Goal: Information Seeking & Learning: Find specific fact

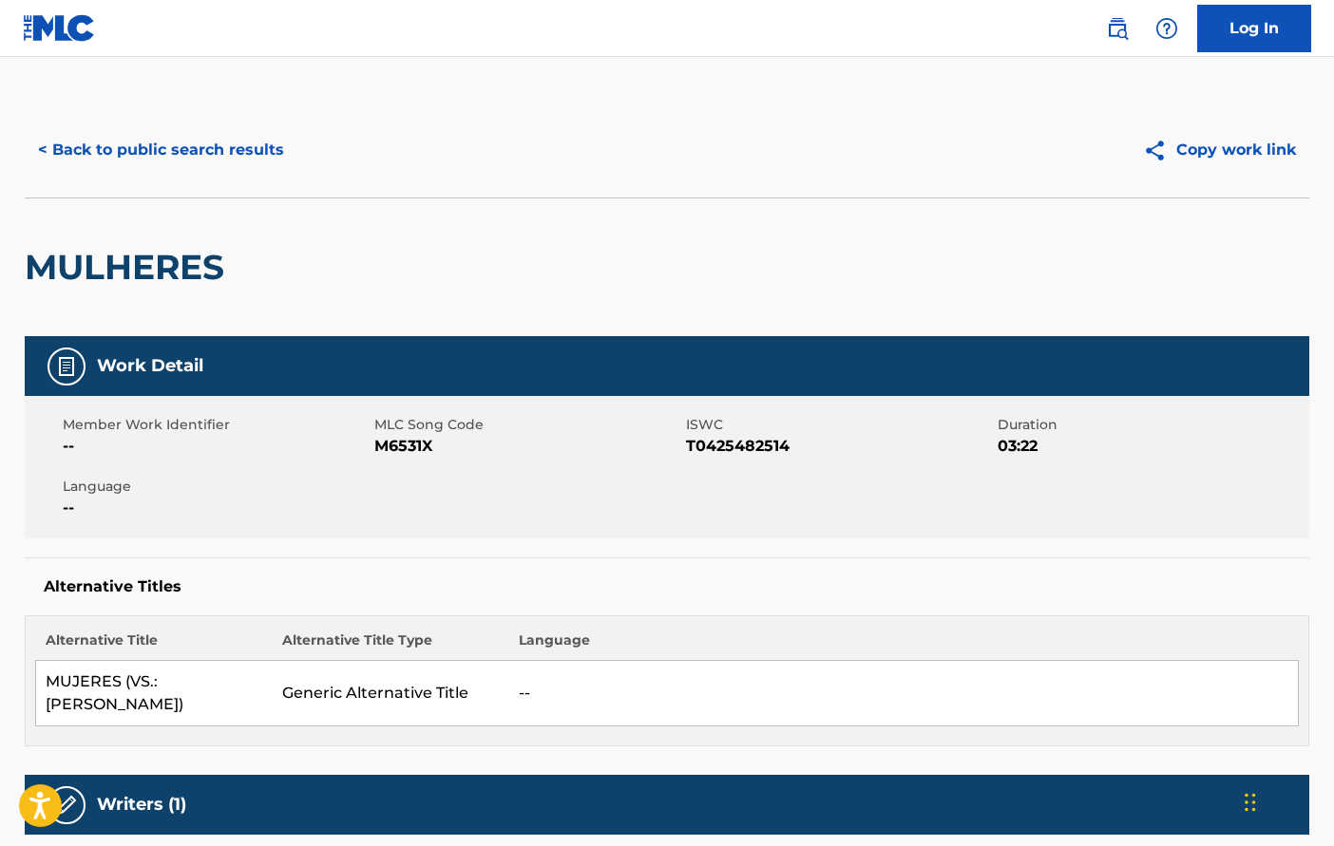
click at [190, 155] on button "< Back to public search results" at bounding box center [161, 149] width 273 height 47
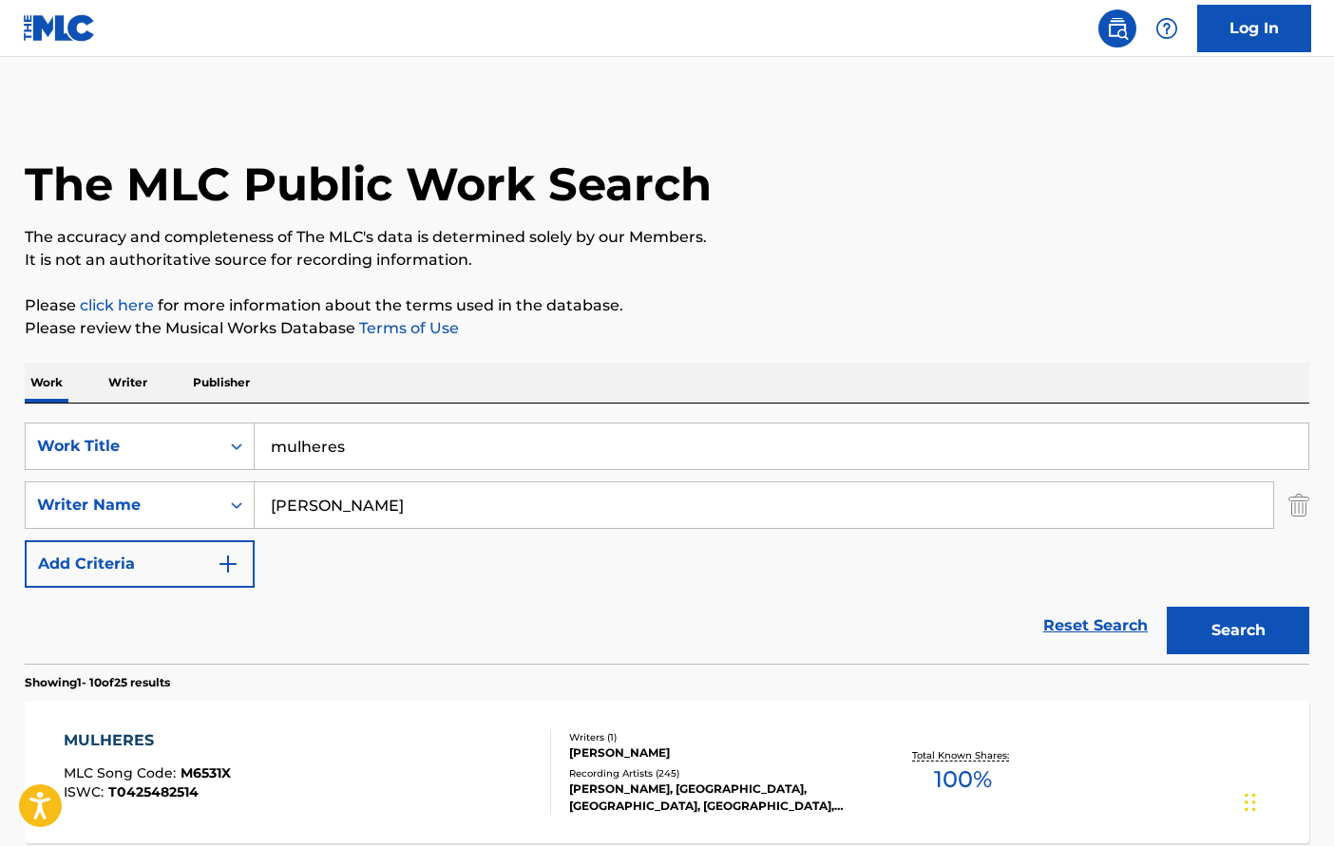
click at [1233, 633] on button "Search" at bounding box center [1238, 630] width 142 height 47
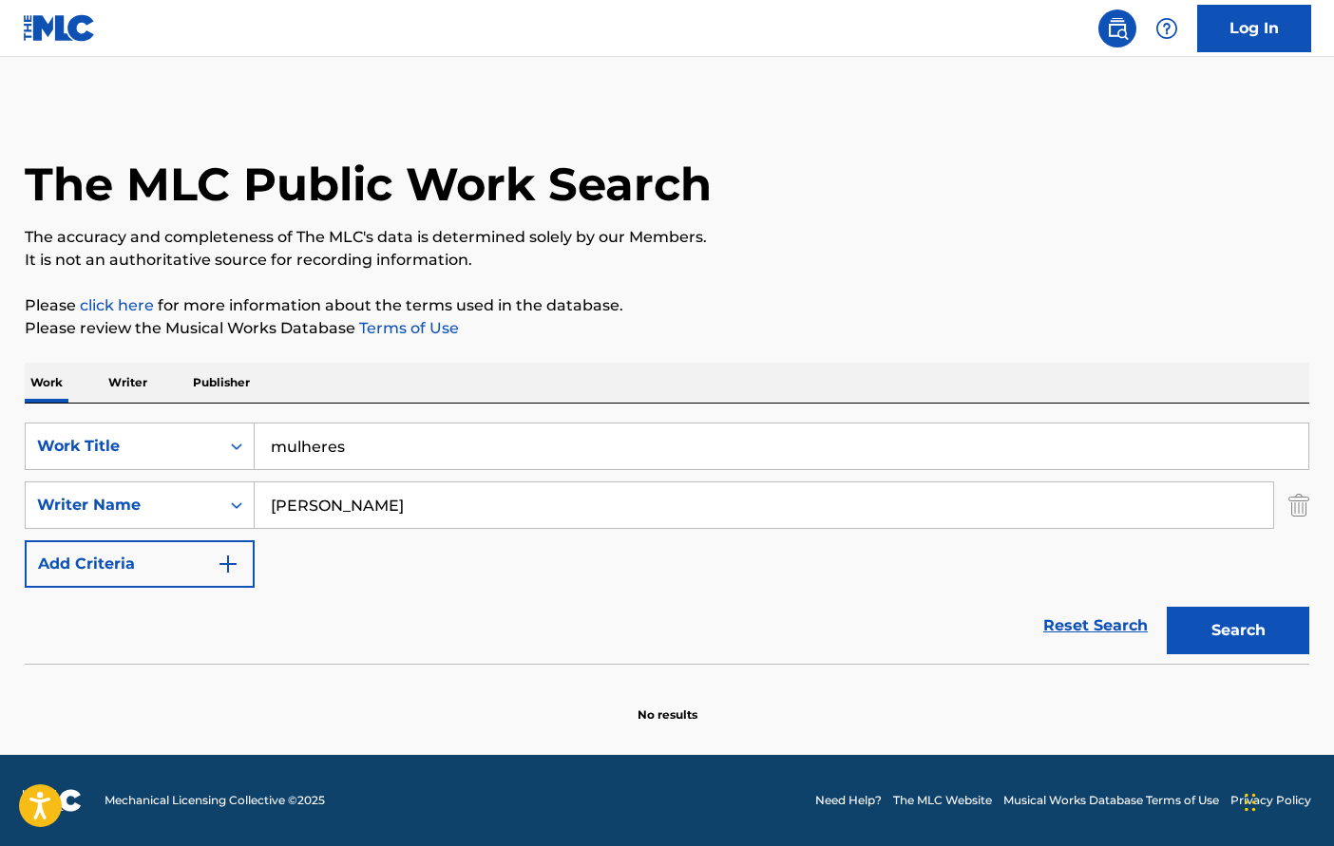
click at [424, 513] on input "pietro antonio favaro" at bounding box center [764, 506] width 1018 height 46
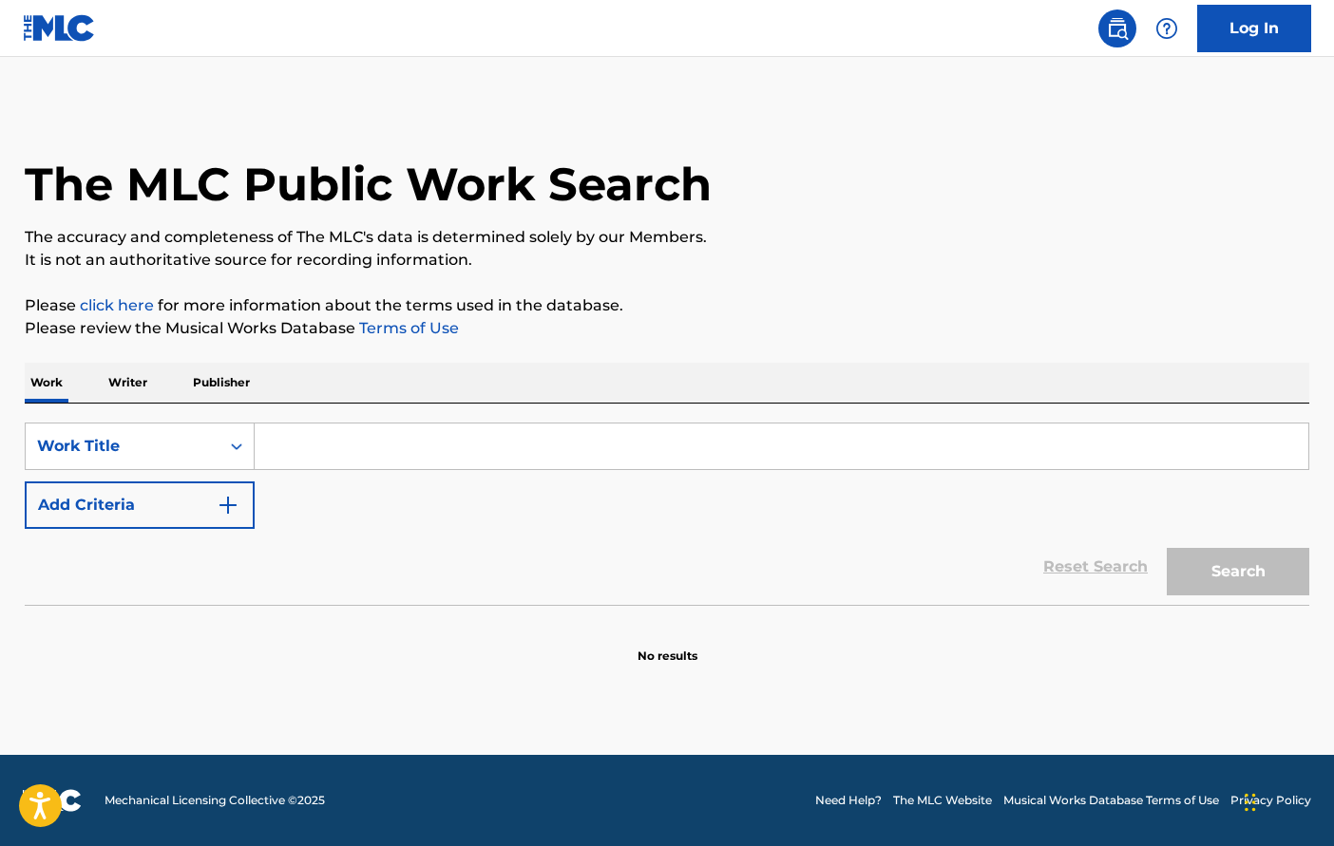
click at [355, 433] on input "Search Form" at bounding box center [782, 447] width 1054 height 46
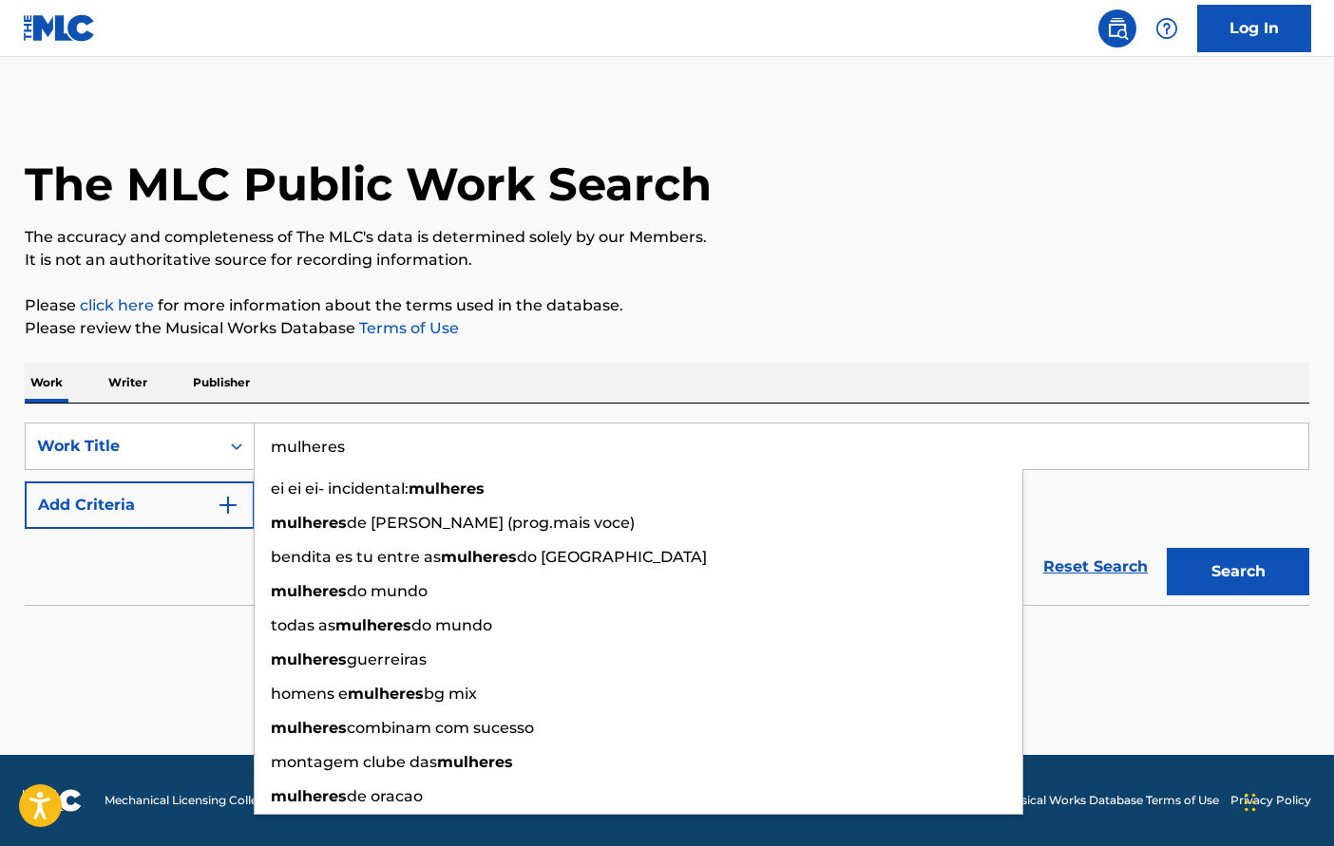
type input "mulheres"
click at [127, 624] on section "No results" at bounding box center [667, 640] width 1284 height 49
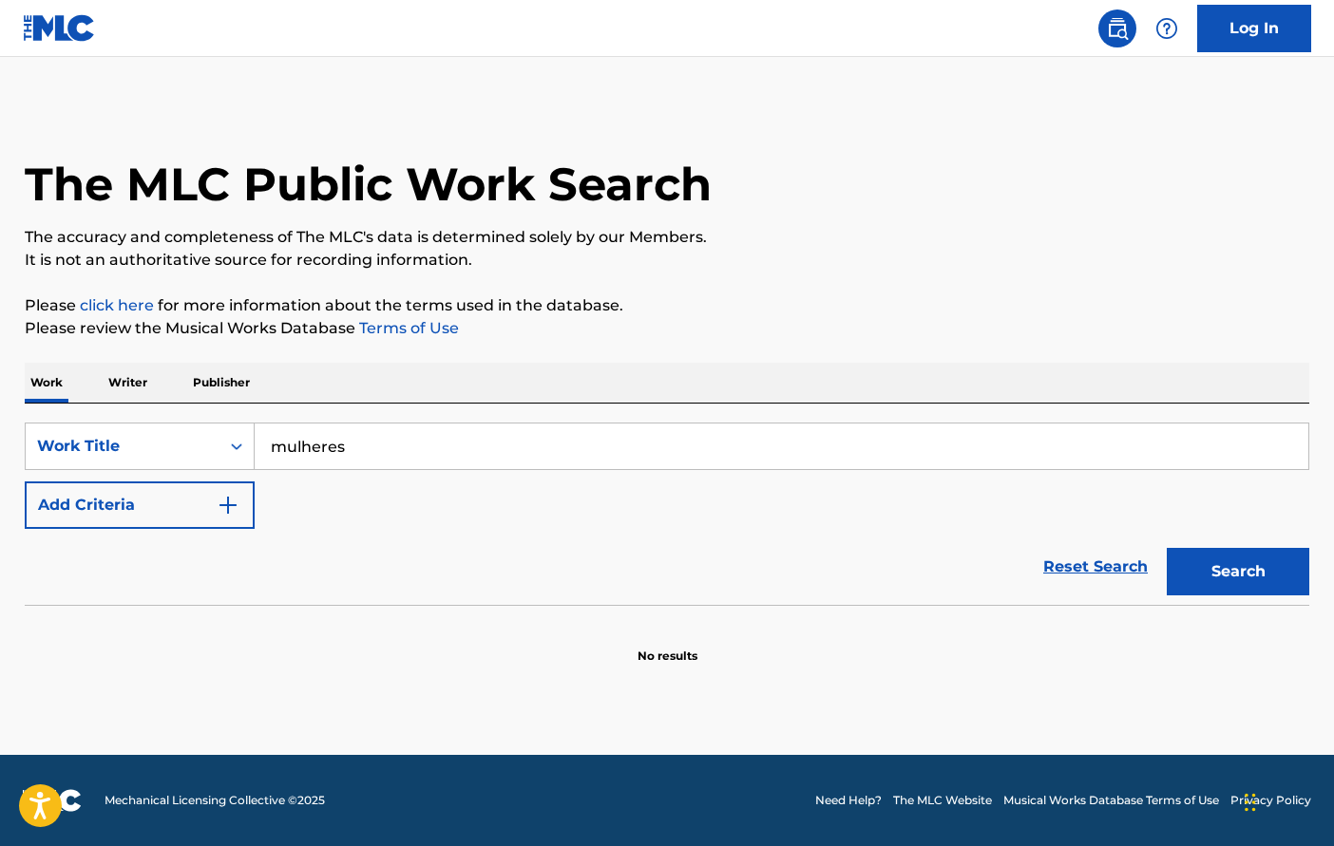
click at [231, 504] on img "Search Form" at bounding box center [228, 505] width 23 height 23
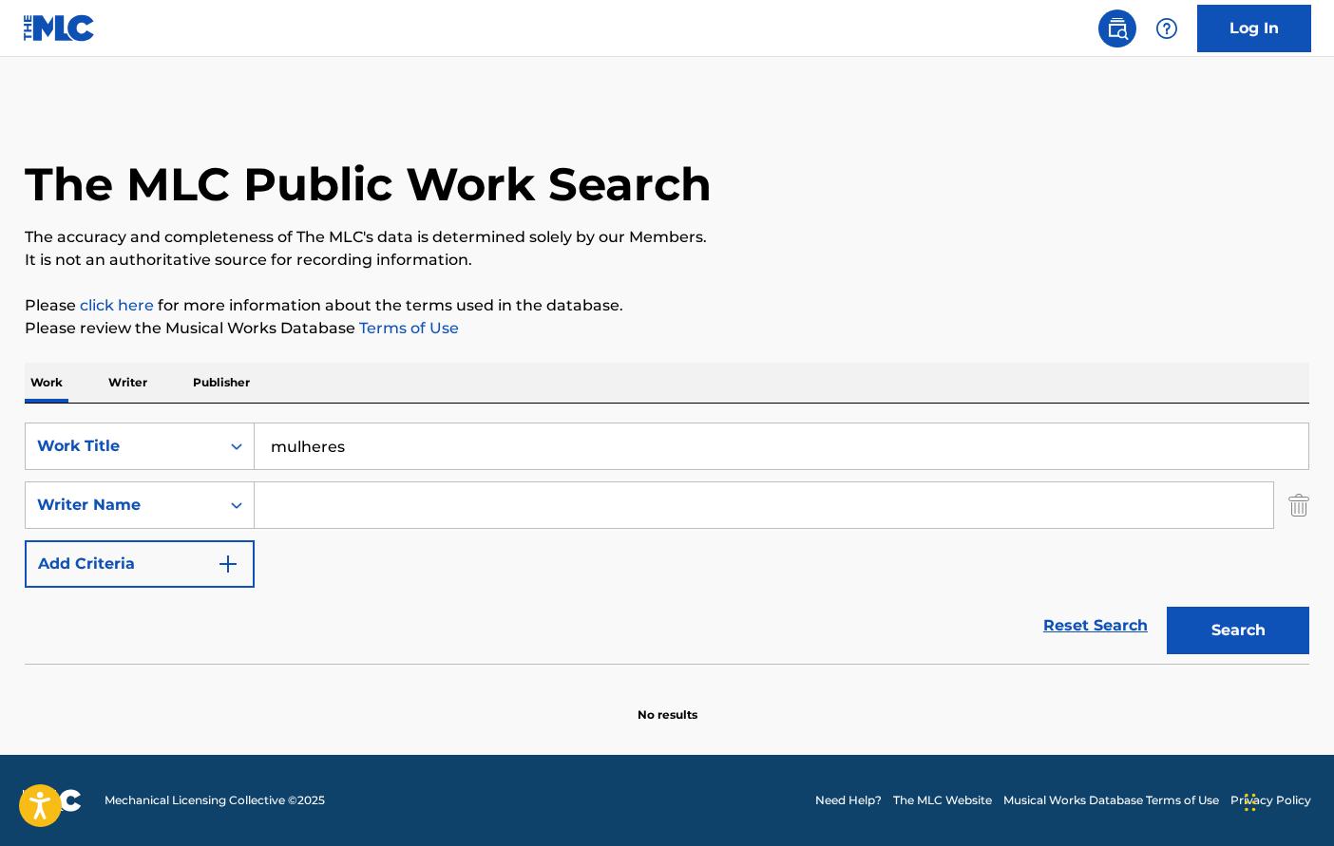
click at [308, 509] on input "Search Form" at bounding box center [764, 506] width 1018 height 46
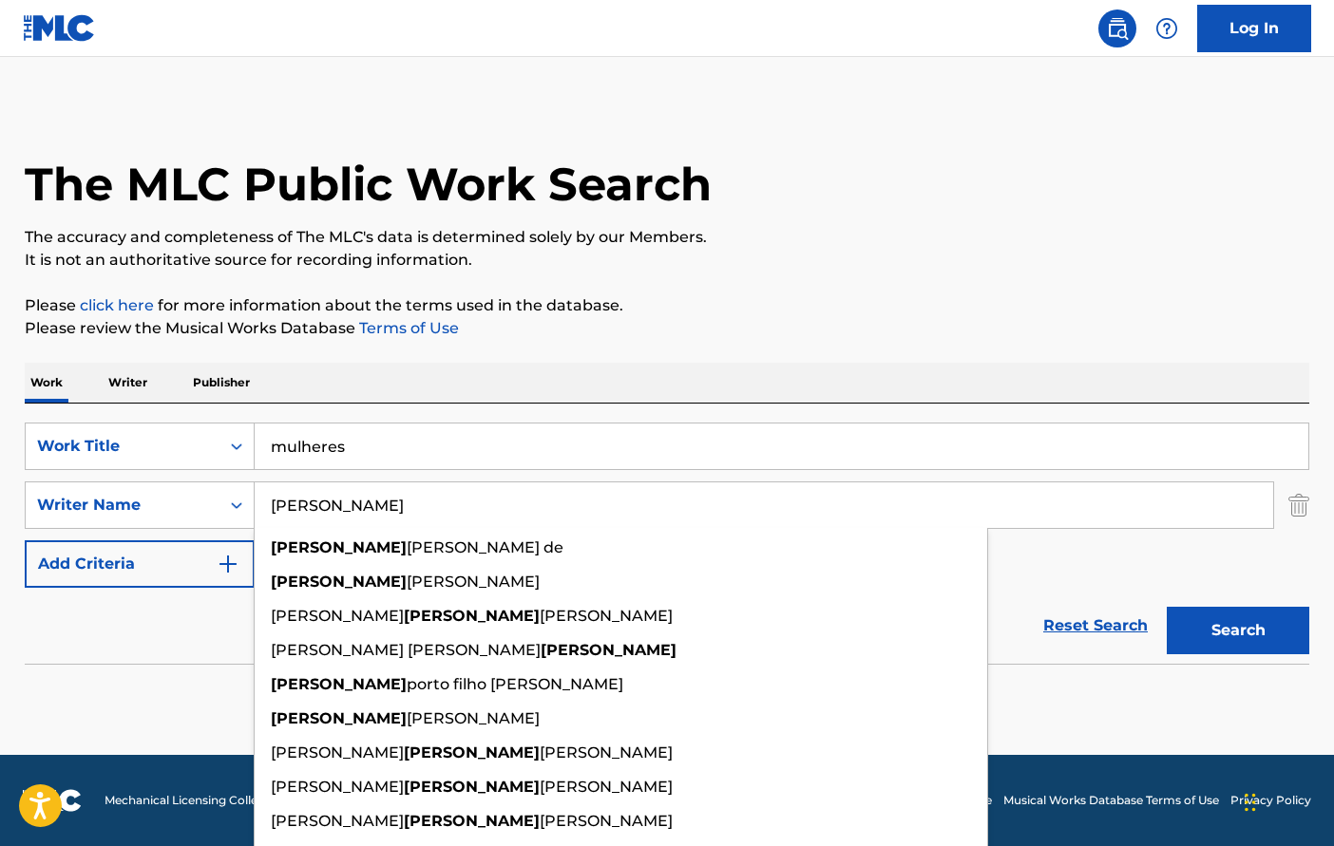
click at [1238, 631] on button "Search" at bounding box center [1238, 630] width 142 height 47
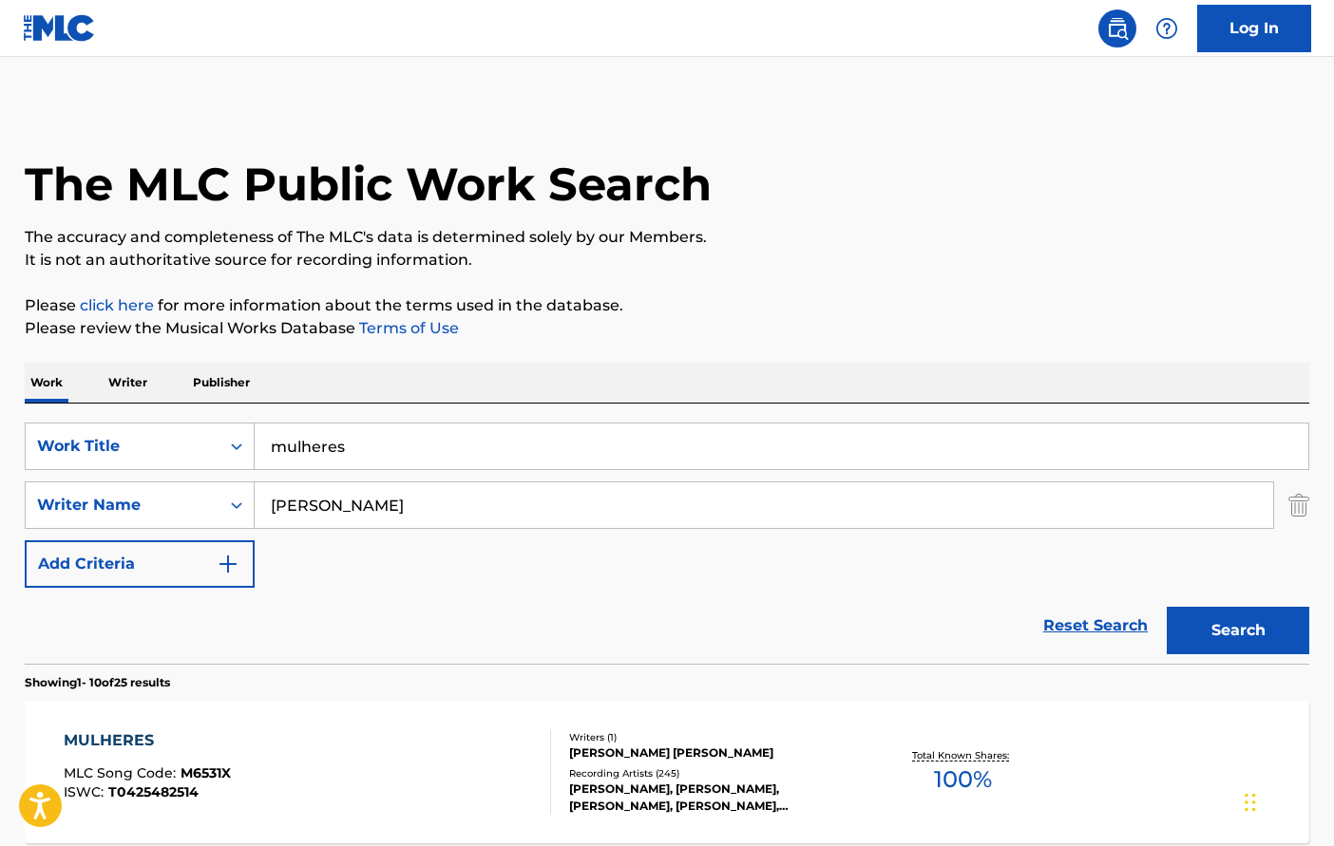
type input "[PERSON_NAME] [PERSON_NAME] [PERSON_NAME]"
click at [621, 743] on div "Writers ( 1 )" at bounding box center [712, 738] width 287 height 14
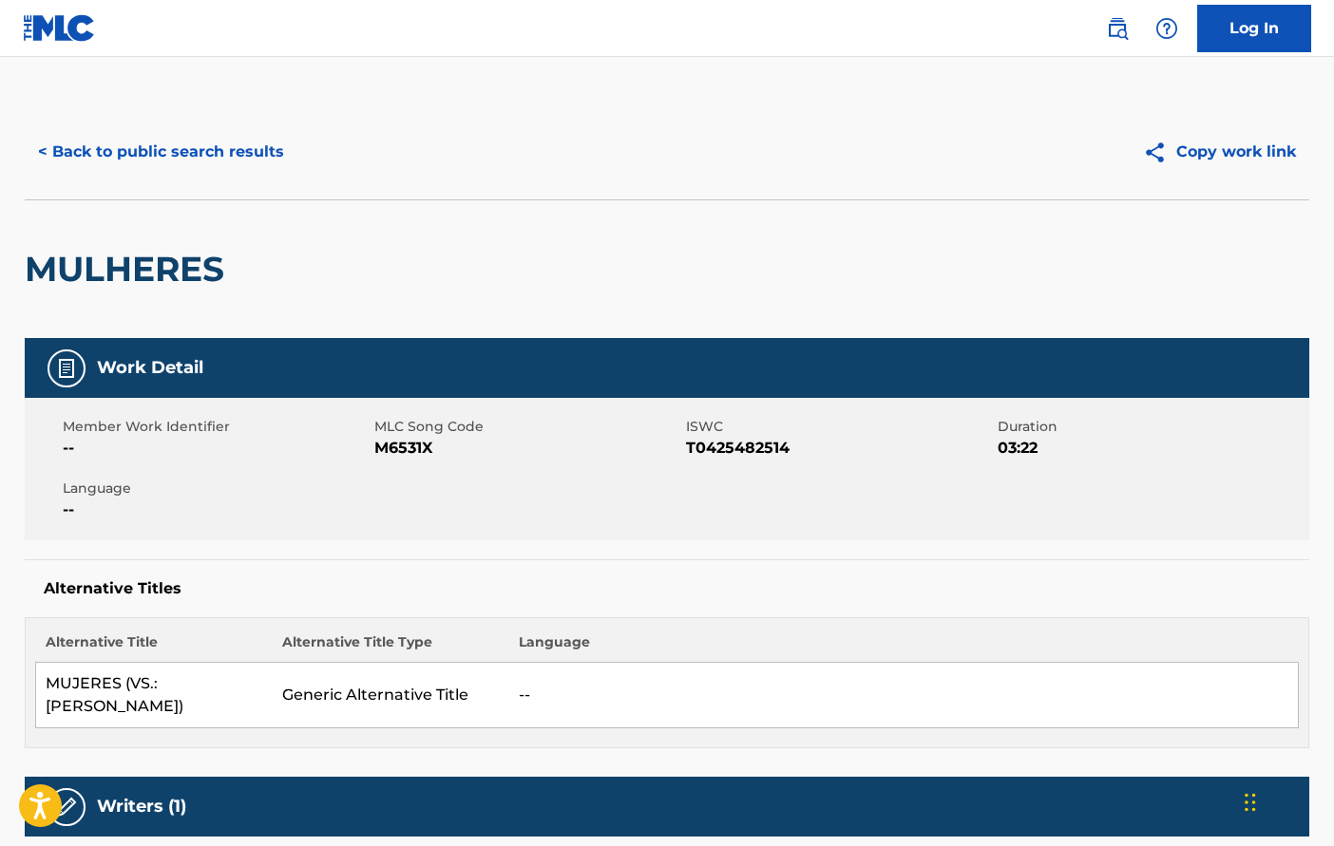
click at [1170, 161] on img at bounding box center [1159, 153] width 33 height 24
click at [201, 148] on button "< Back to public search results" at bounding box center [161, 151] width 273 height 47
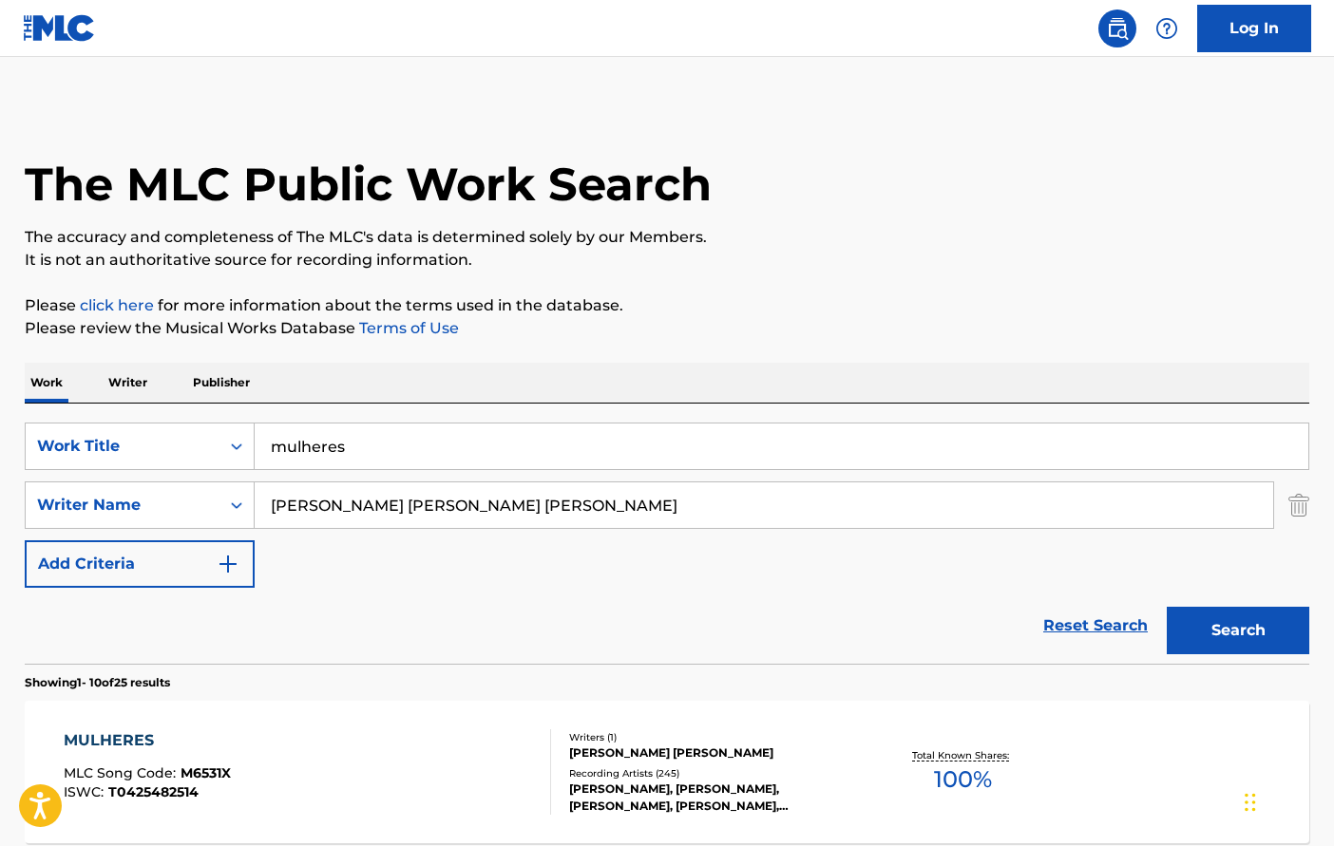
click at [309, 440] on input "mulheres" at bounding box center [782, 447] width 1054 height 46
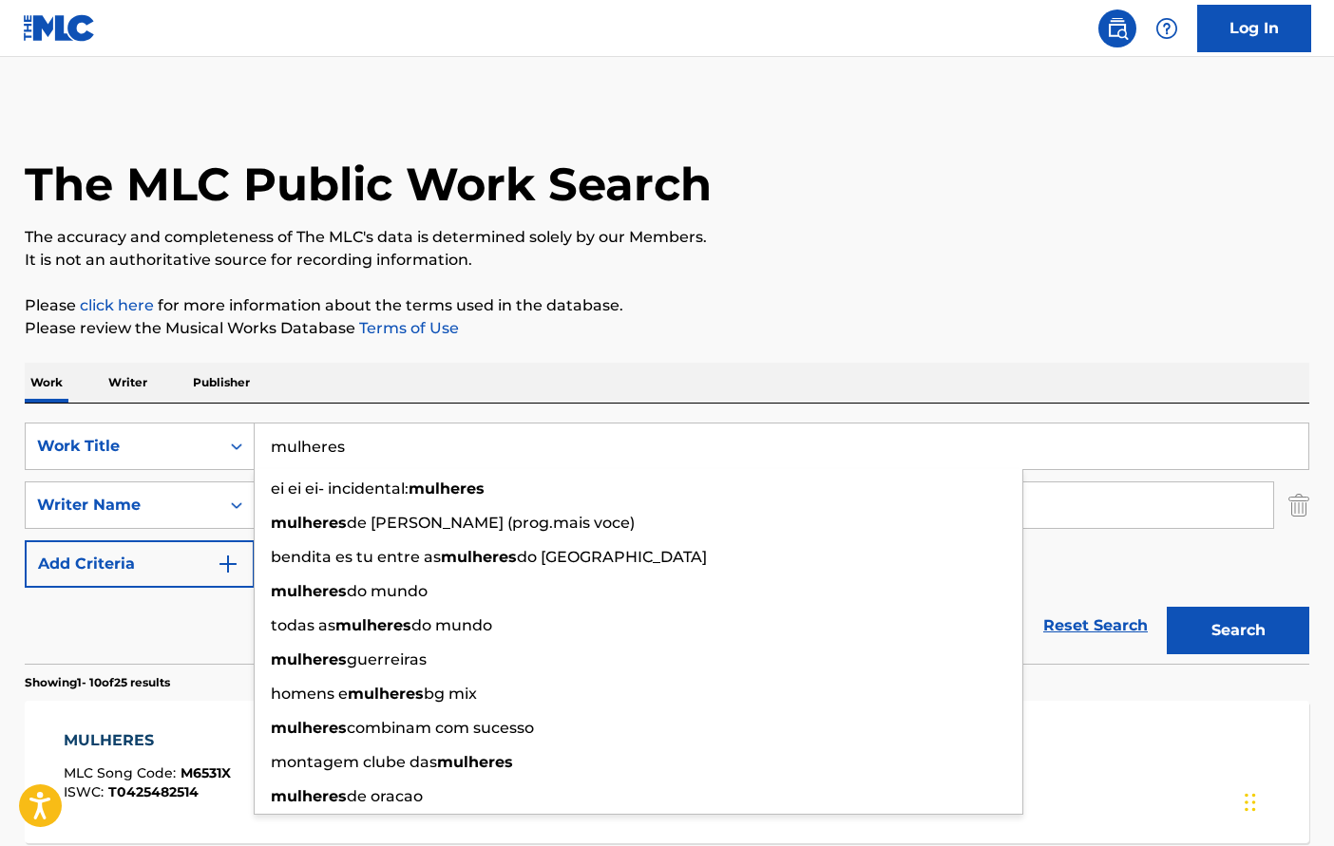
click at [307, 440] on input "mulheres" at bounding box center [782, 447] width 1054 height 46
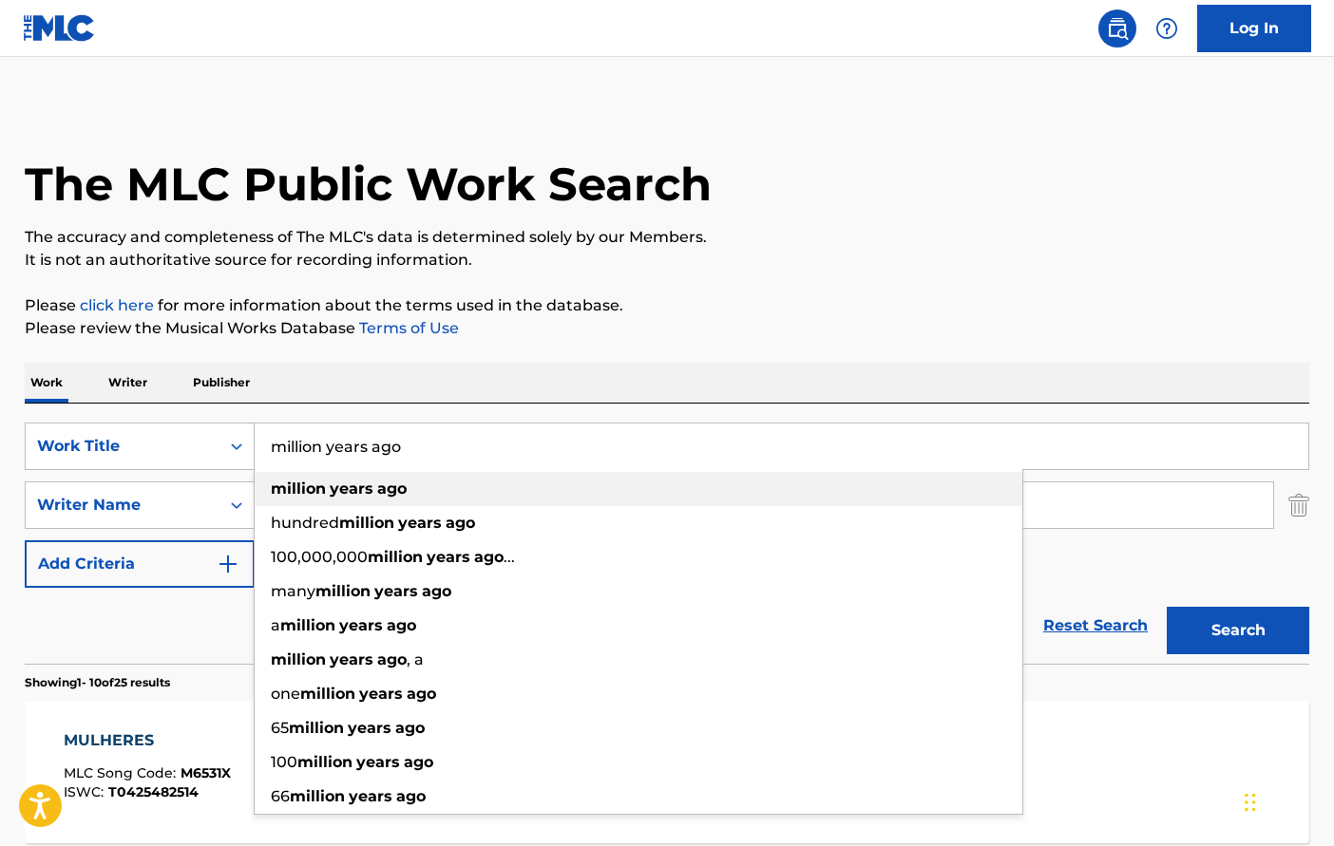
type input "million years ago"
click at [304, 481] on strong "million" at bounding box center [298, 489] width 55 height 18
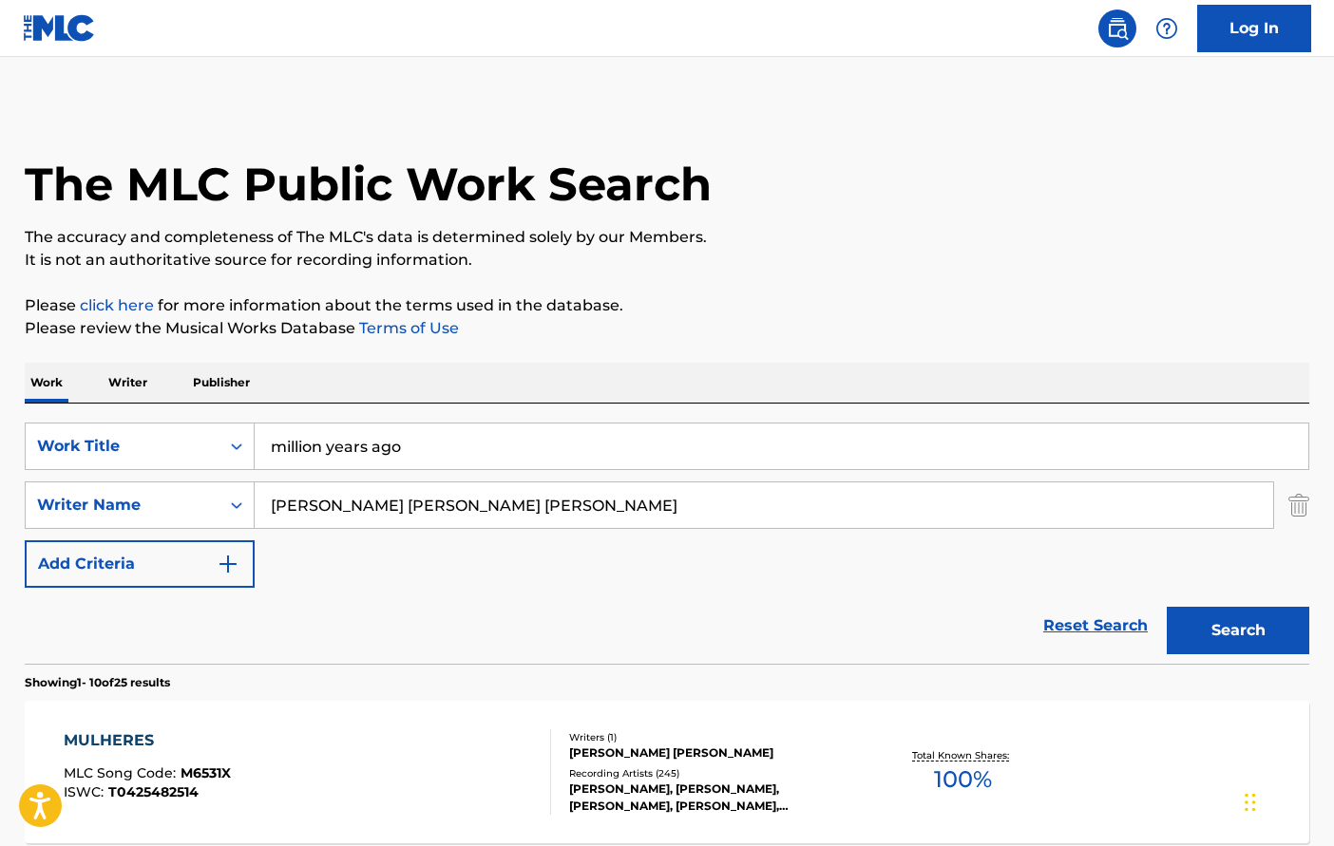
click at [310, 502] on input "[PERSON_NAME] [PERSON_NAME] [PERSON_NAME]" at bounding box center [764, 506] width 1018 height 46
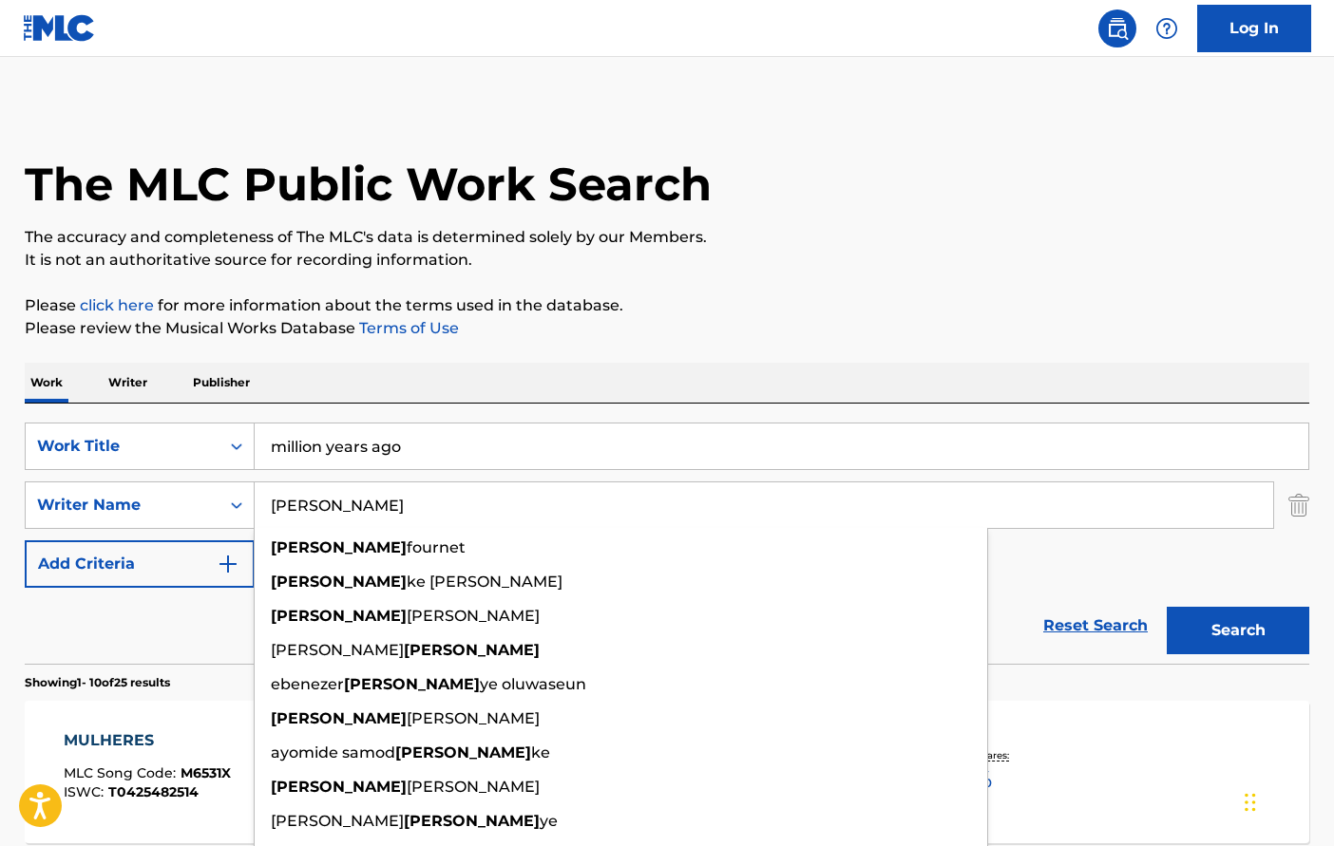
type input "[PERSON_NAME]"
click at [150, 628] on div "Reset Search Search" at bounding box center [667, 626] width 1284 height 76
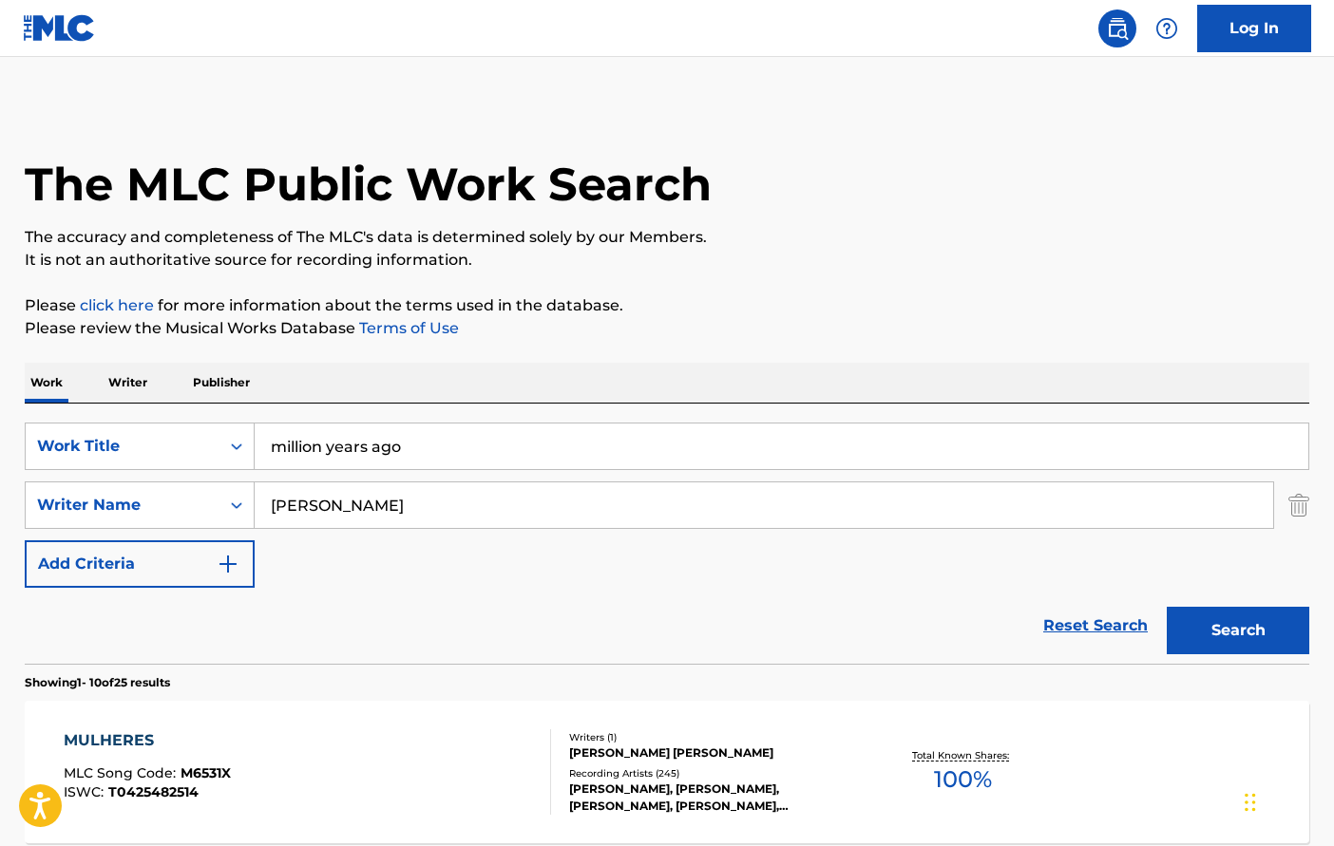
click at [1216, 618] on button "Search" at bounding box center [1238, 630] width 142 height 47
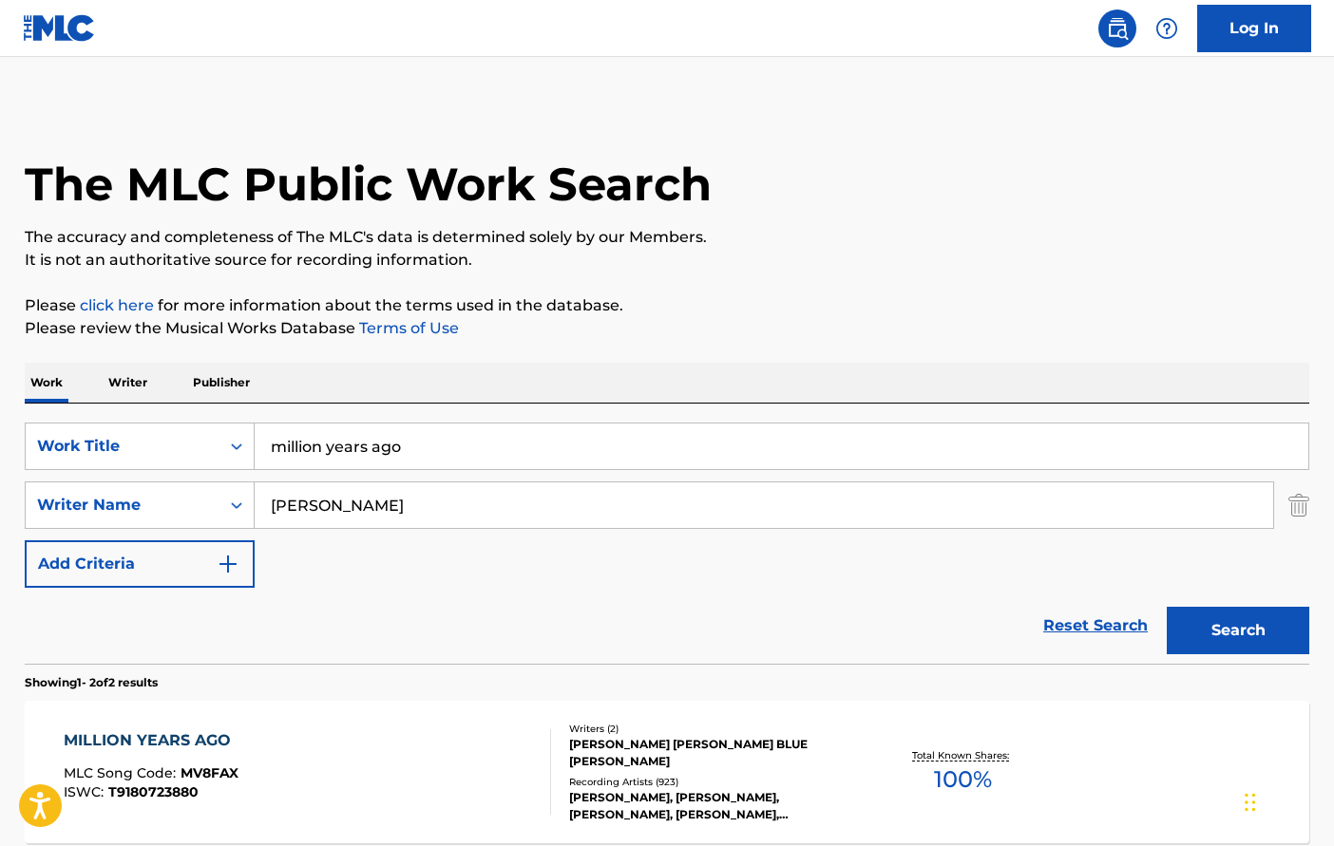
click at [465, 766] on div "MILLION YEARS AGO MLC Song Code : MV8FAX ISWC : T9180723880" at bounding box center [308, 772] width 488 height 85
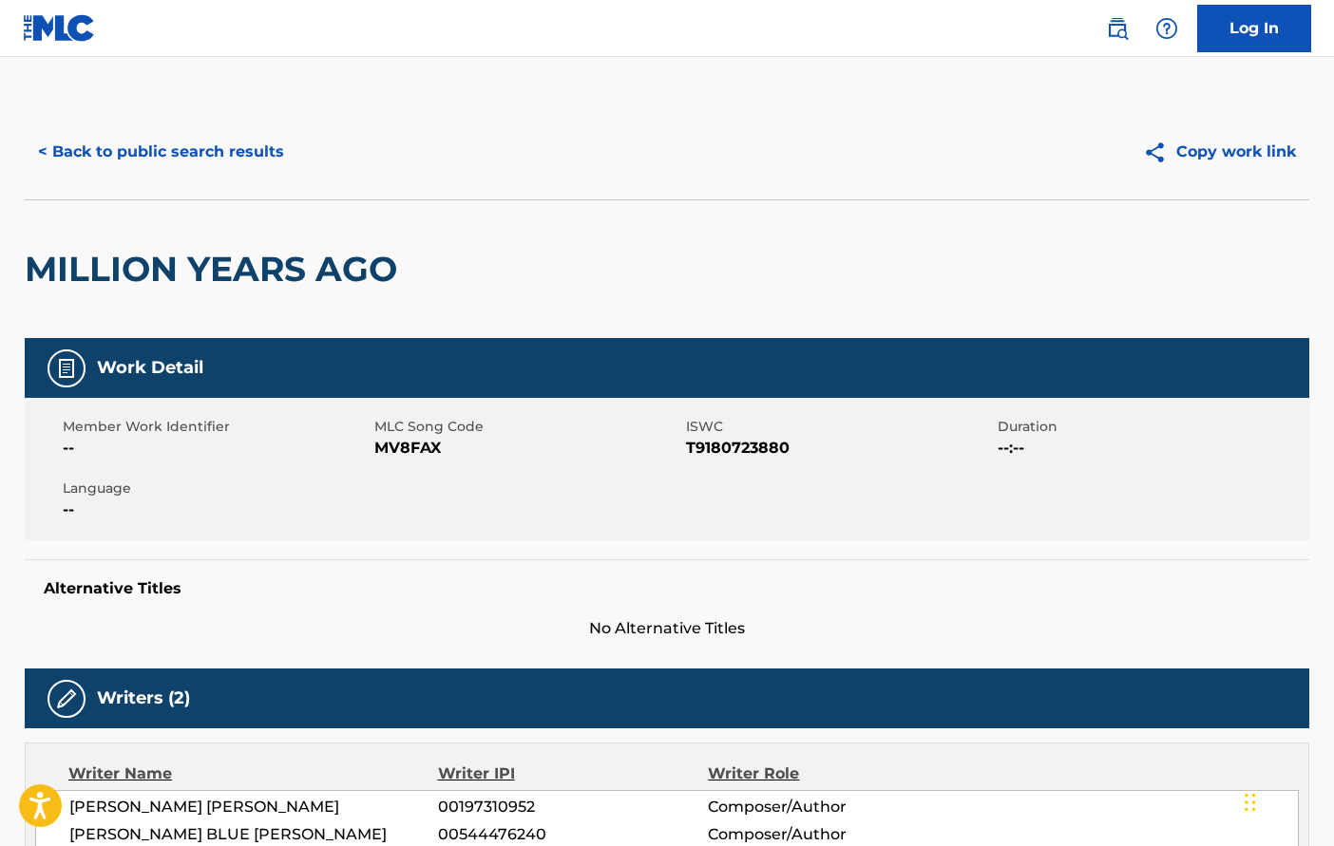
click at [1193, 164] on button "Copy work link" at bounding box center [1220, 151] width 180 height 47
